Goal: Information Seeking & Learning: Learn about a topic

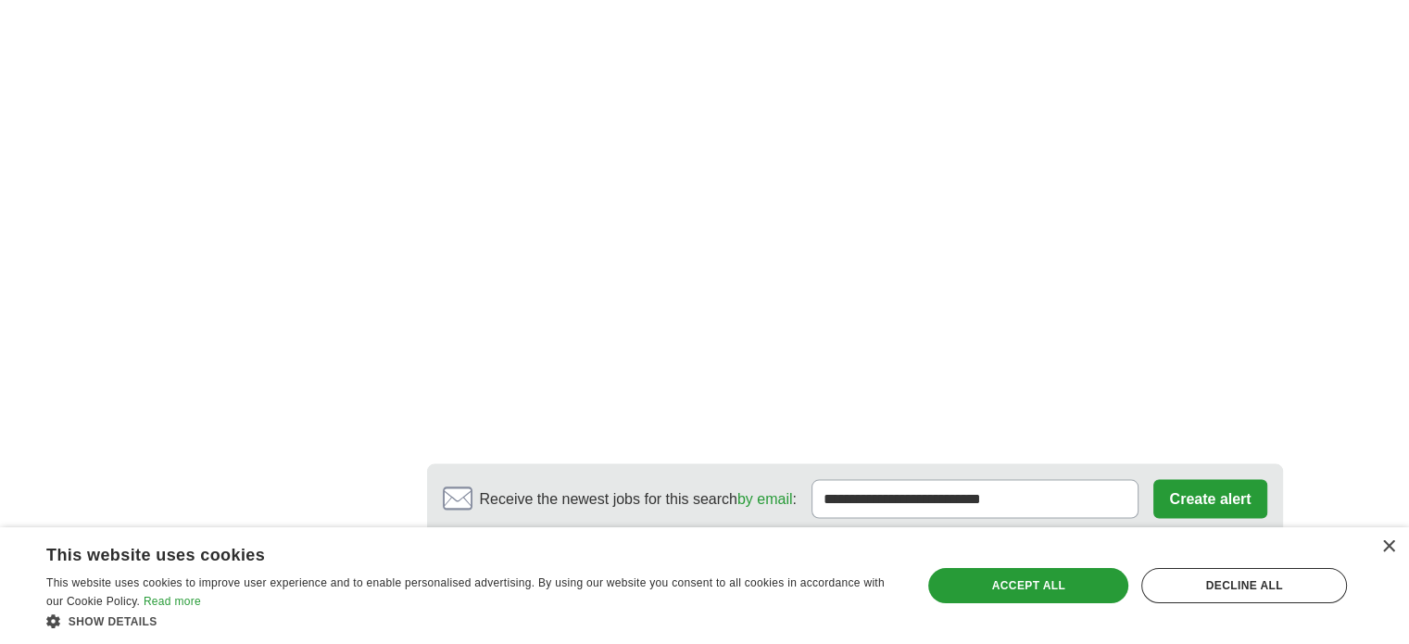
scroll to position [3706, 0]
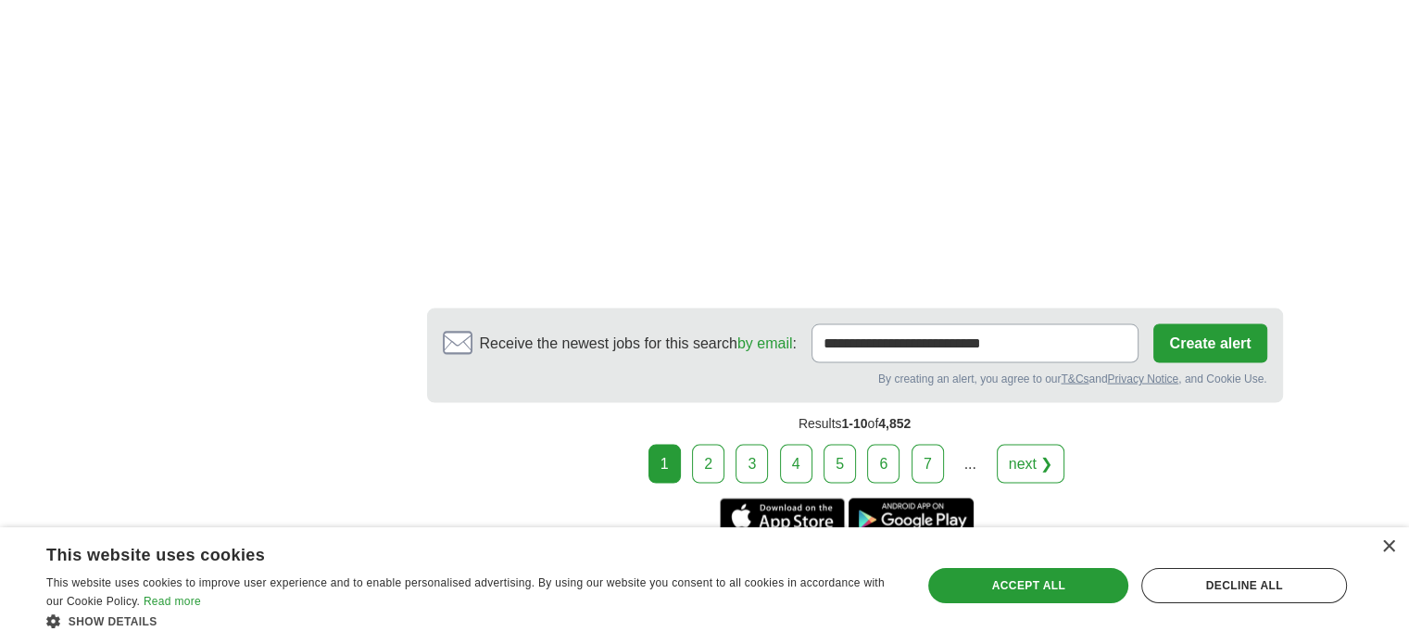
click at [1048, 445] on link "next ❯" at bounding box center [1031, 464] width 69 height 39
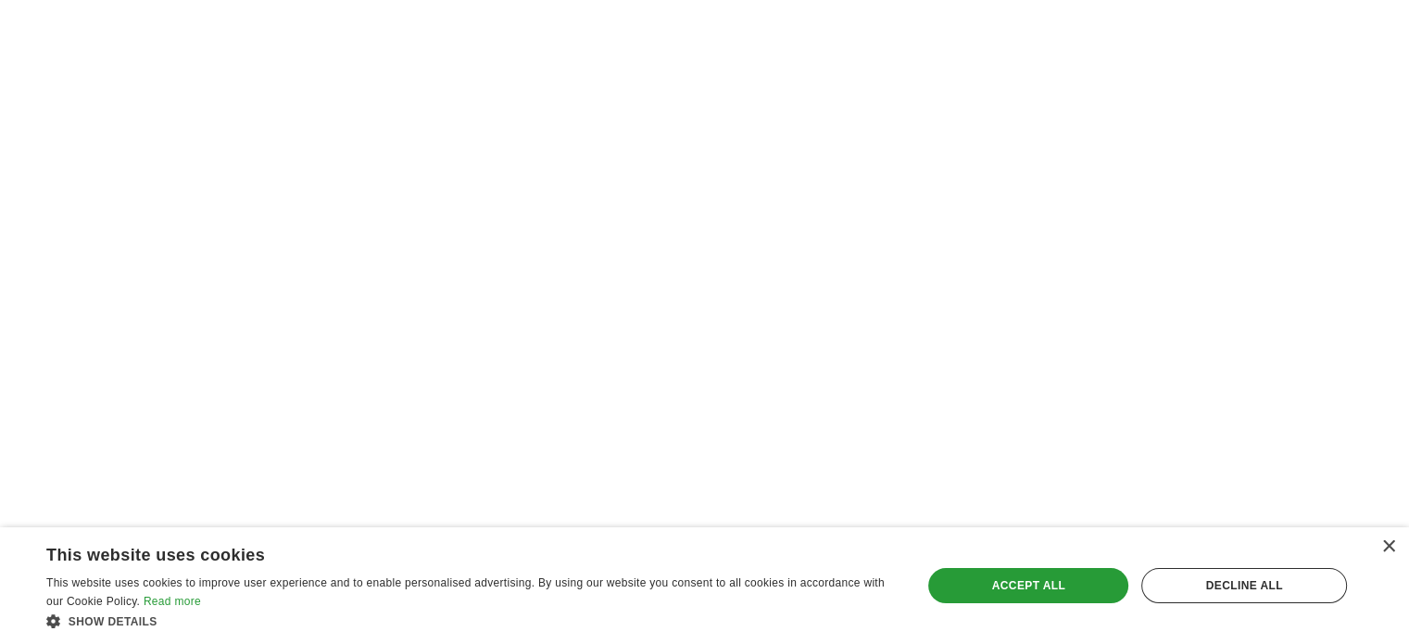
scroll to position [3869, 0]
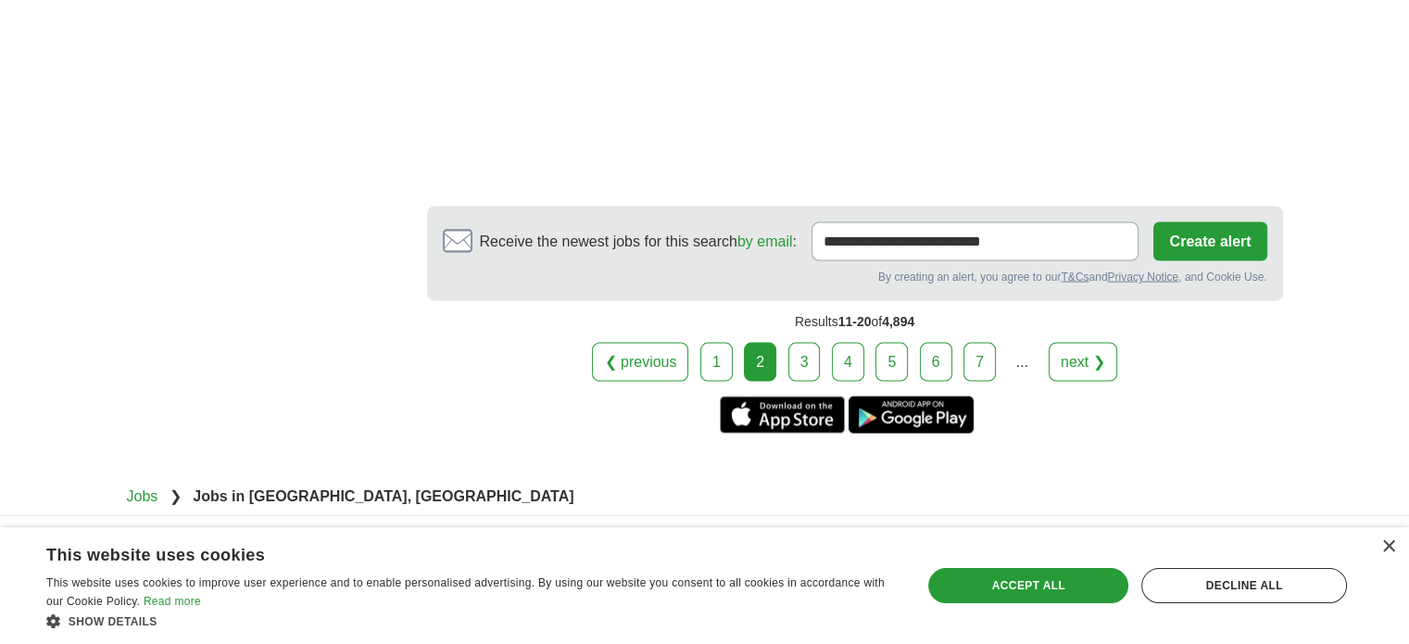
drag, startPoint x: 1059, startPoint y: 261, endPoint x: 1028, endPoint y: 216, distance: 55.3
click at [1059, 343] on link "next ❯" at bounding box center [1083, 362] width 69 height 39
